Goal: Information Seeking & Learning: Learn about a topic

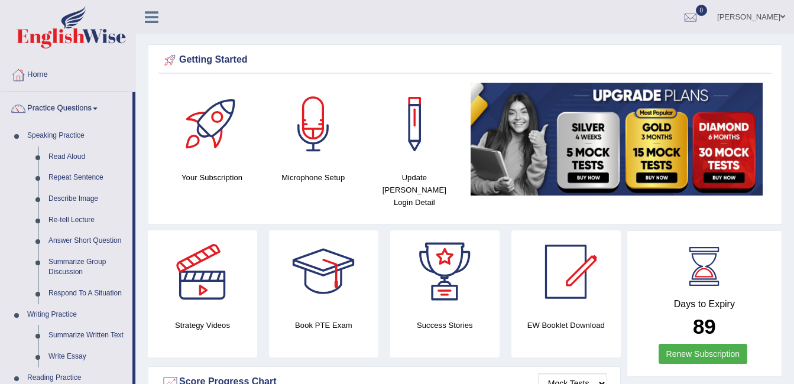
click at [73, 354] on link "Write Essay" at bounding box center [87, 357] width 89 height 21
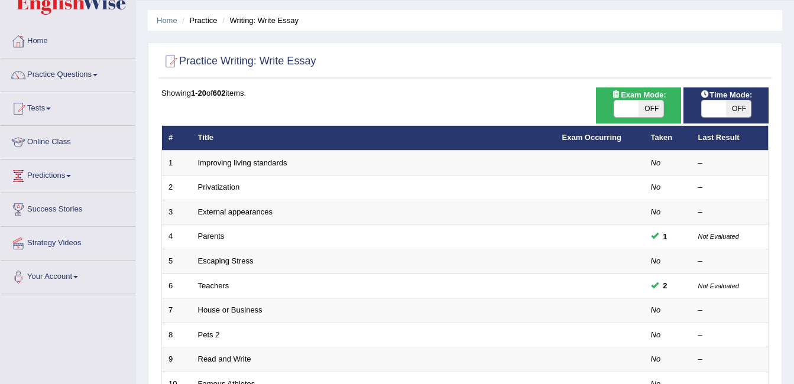
scroll to position [36, 0]
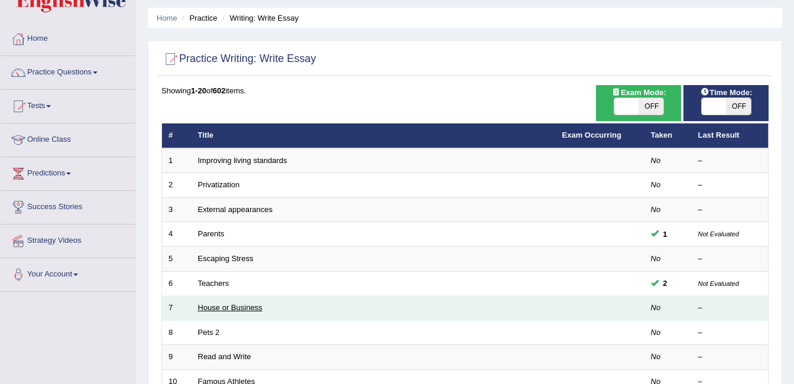
click at [222, 308] on link "House or Business" at bounding box center [230, 307] width 64 height 9
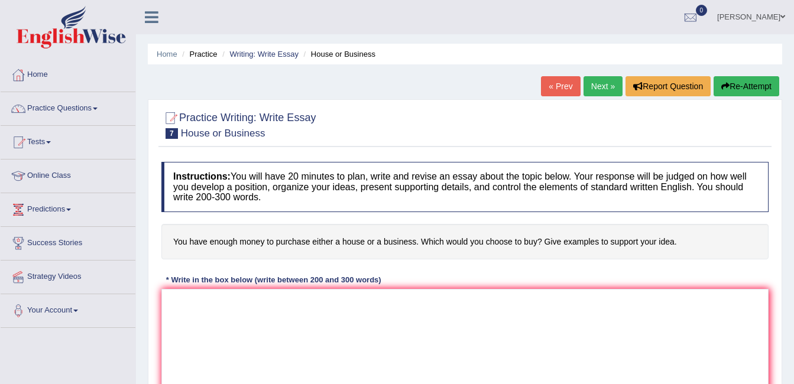
drag, startPoint x: 338, startPoint y: 241, endPoint x: 364, endPoint y: 241, distance: 25.4
click at [364, 241] on h4 "You have enough money to purchase either a house or a business. Which would you…" at bounding box center [464, 242] width 607 height 36
click at [272, 52] on link "Writing: Write Essay" at bounding box center [264, 54] width 69 height 9
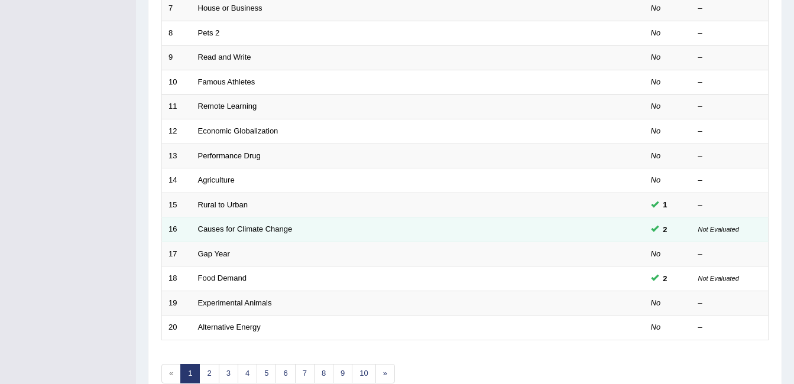
click at [287, 234] on td "Causes for Climate Change" at bounding box center [374, 230] width 364 height 25
drag, startPoint x: 276, startPoint y: 224, endPoint x: 276, endPoint y: 231, distance: 7.7
click at [276, 231] on td "Causes for Climate Change" at bounding box center [374, 230] width 364 height 25
click at [276, 231] on link "Causes for Climate Change" at bounding box center [245, 229] width 95 height 9
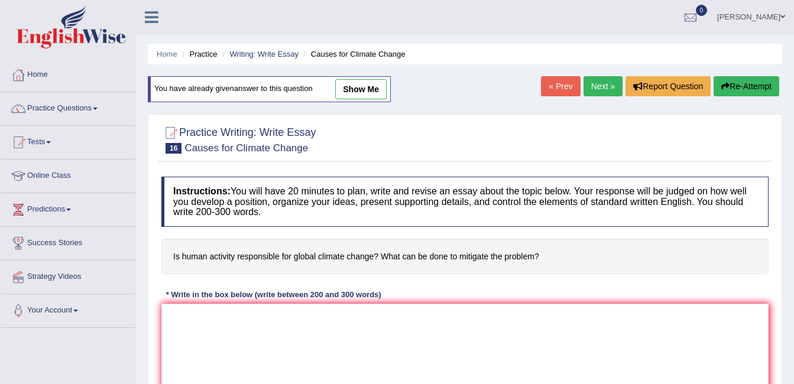
click at [363, 88] on link "show me" at bounding box center [360, 89] width 51 height 20
type textarea "The increasing influence of human activities on global climate has ignited nume…"
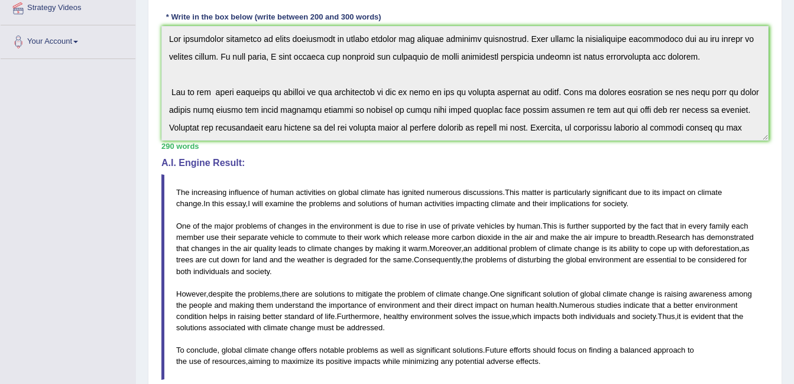
scroll to position [296, 0]
